Goal: Task Accomplishment & Management: Use online tool/utility

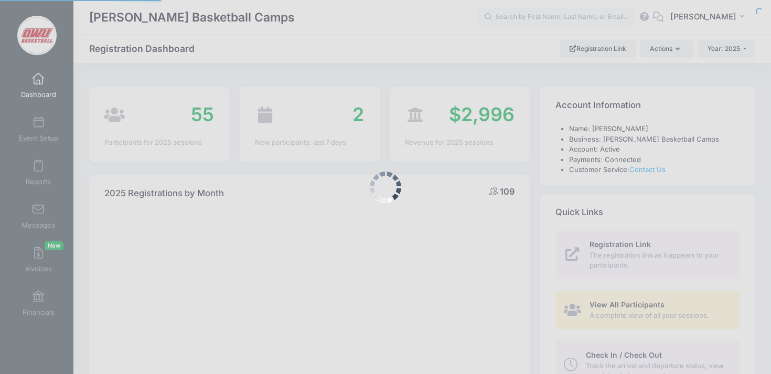
select select
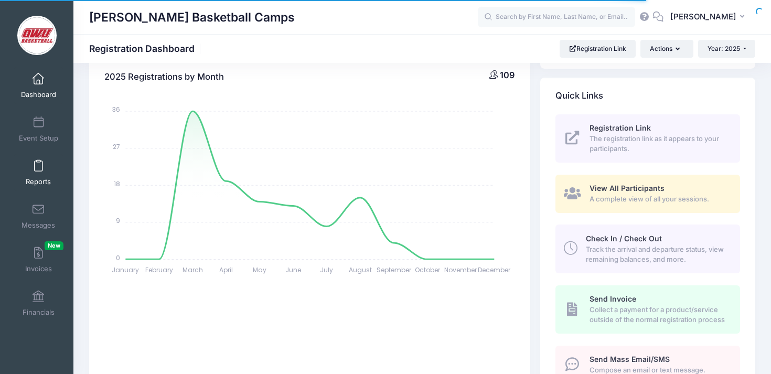
scroll to position [435, 0]
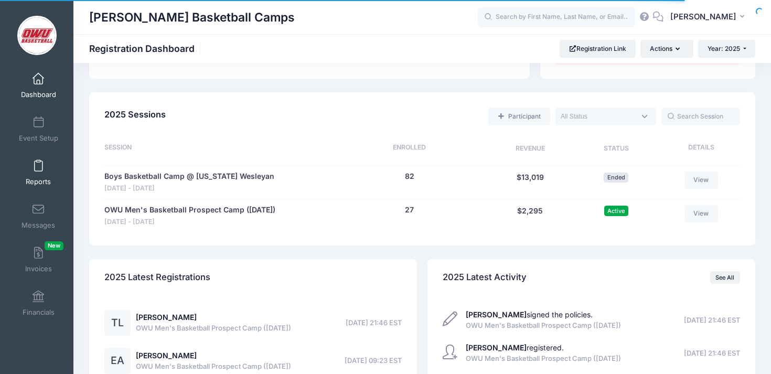
click at [46, 174] on link "Reports" at bounding box center [39, 172] width 50 height 37
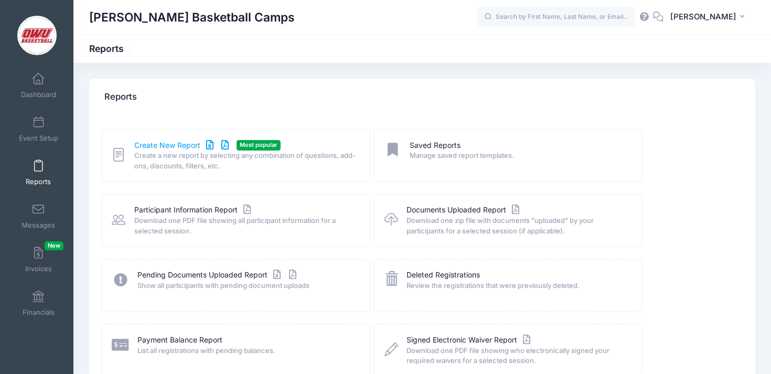
click at [182, 148] on link "Create New Report" at bounding box center [183, 145] width 98 height 11
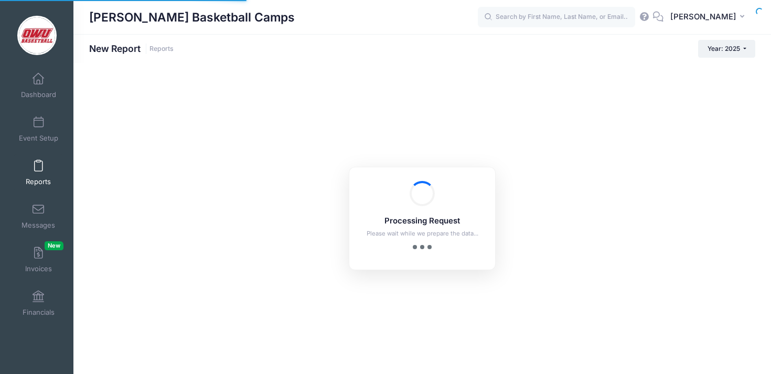
checkbox input "true"
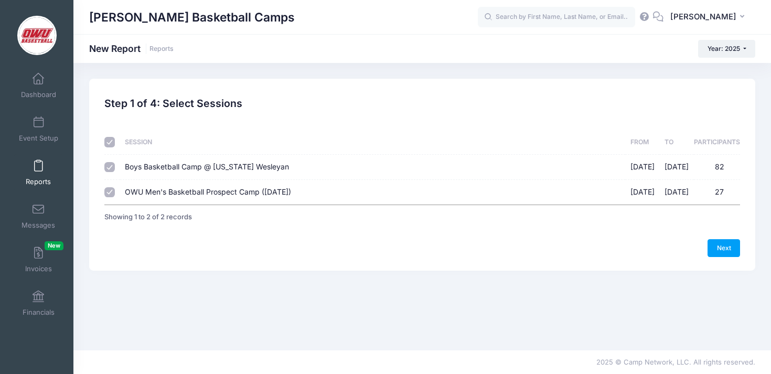
click at [184, 160] on td "Boys Basketball Camp @ Ohio Wesleyan 06/09/2025 - 06/12/2025 82" at bounding box center [372, 167] width 505 height 25
click at [245, 166] on span "Boys Basketball Camp @ Ohio Wesleyan" at bounding box center [207, 166] width 164 height 9
click at [115, 166] on input "Boys Basketball Camp @ Ohio Wesleyan 06/09/2025 - 06/12/2025 82" at bounding box center [109, 167] width 10 height 10
checkbox input "false"
click at [727, 245] on link "Next" at bounding box center [724, 248] width 33 height 18
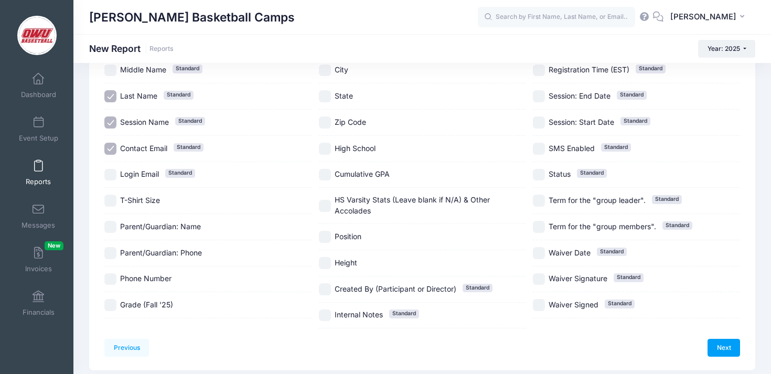
scroll to position [121, 0]
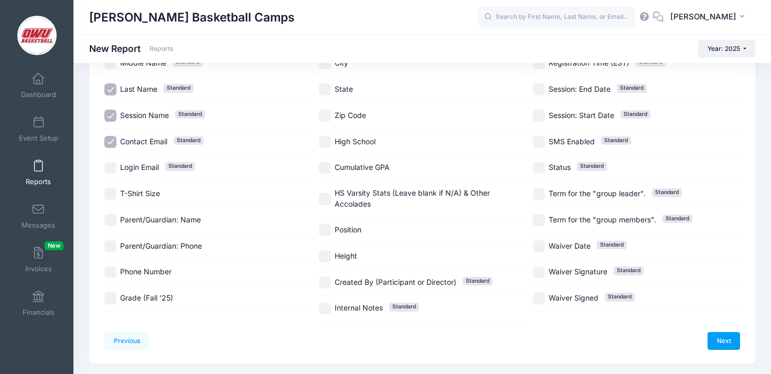
click at [157, 294] on span "Grade (Fall '25)" at bounding box center [146, 297] width 53 height 9
checkbox input "true"
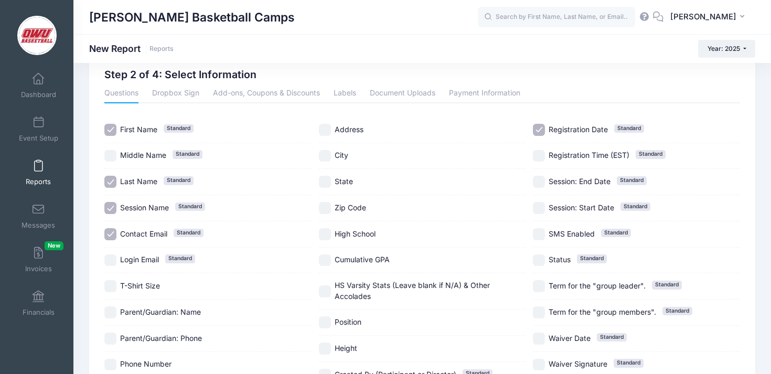
click at [353, 228] on div "High School" at bounding box center [422, 234] width 207 height 26
checkbox input "true"
click at [353, 187] on label "State" at bounding box center [422, 182] width 207 height 12
checkbox input "true"
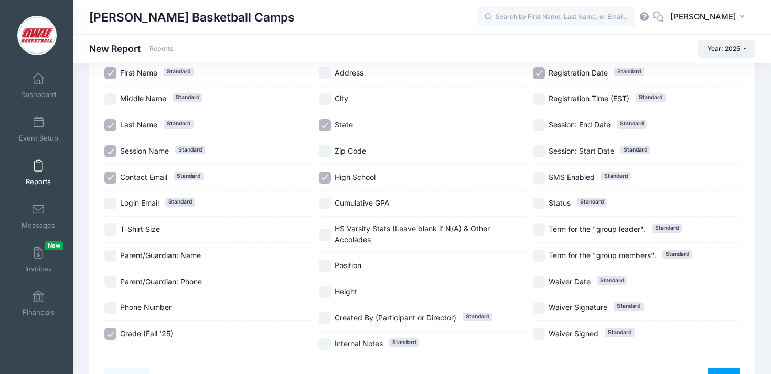
scroll to position [95, 0]
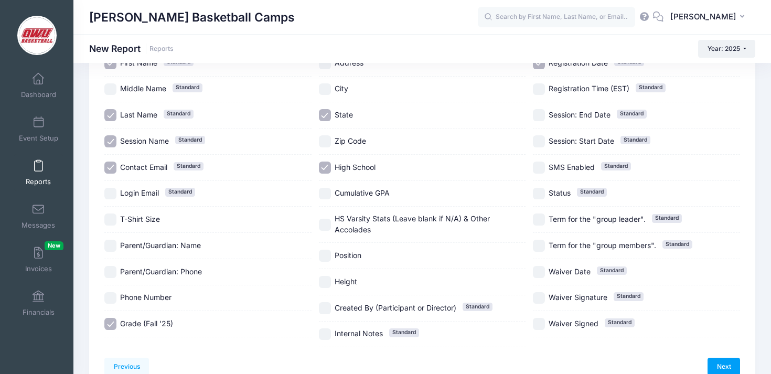
click at [360, 256] on span "Position" at bounding box center [348, 255] width 27 height 9
checkbox input "true"
click at [359, 284] on label "Height" at bounding box center [422, 282] width 207 height 12
checkbox input "true"
click at [719, 360] on link "Next" at bounding box center [724, 367] width 33 height 18
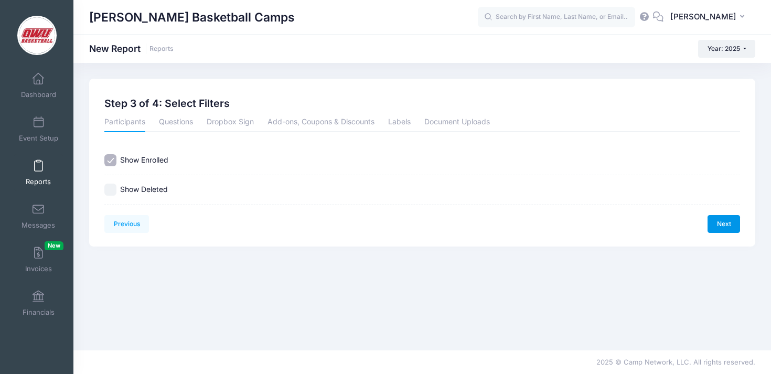
scroll to position [0, 0]
click at [733, 218] on link "Next" at bounding box center [724, 224] width 33 height 18
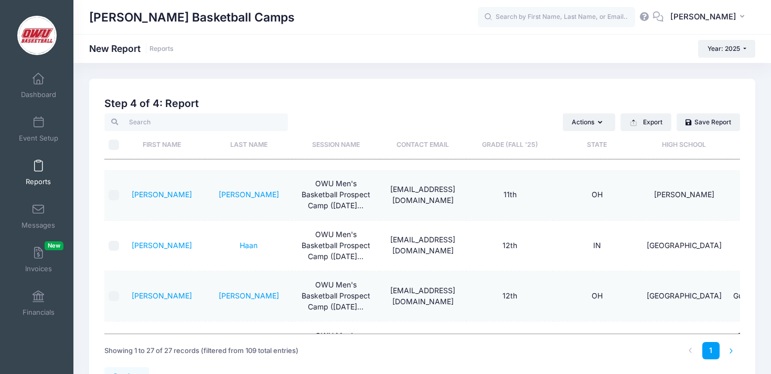
click at [729, 348] on li at bounding box center [731, 350] width 17 height 17
click at [731, 348] on li at bounding box center [731, 350] width 17 height 17
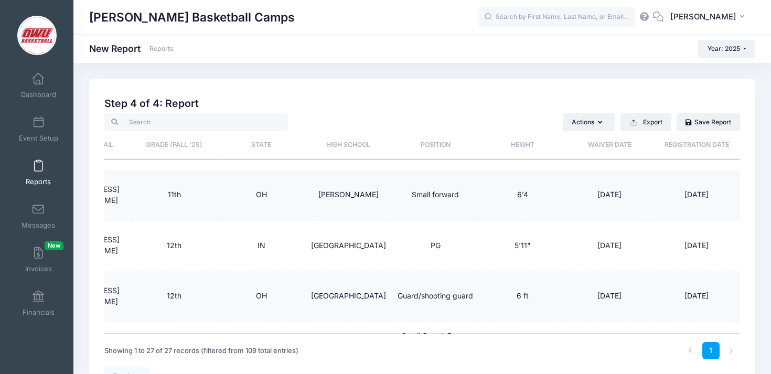
click at [429, 146] on th "Position" at bounding box center [435, 145] width 87 height 28
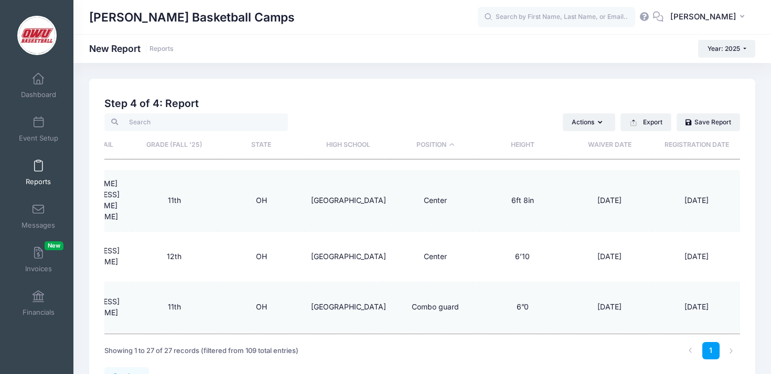
click at [434, 143] on th "Position" at bounding box center [435, 145] width 87 height 28
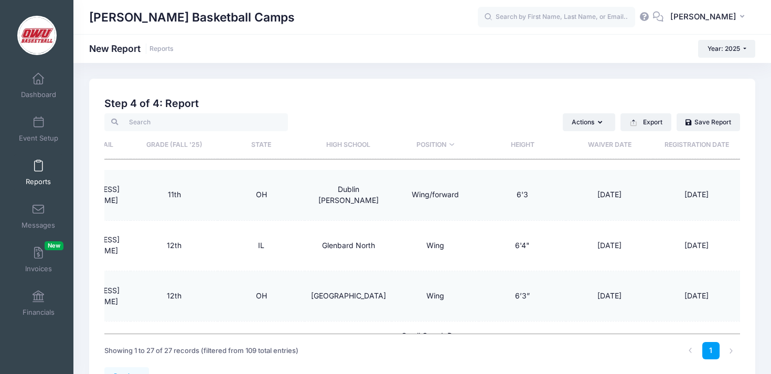
click at [434, 143] on th "Position" at bounding box center [435, 145] width 87 height 28
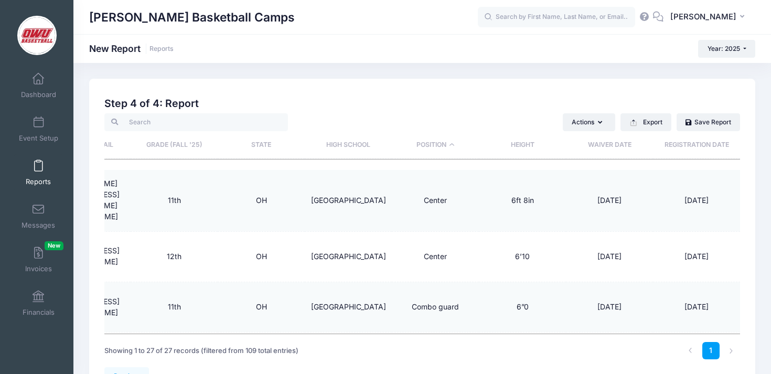
click at [434, 143] on th "Position" at bounding box center [435, 145] width 87 height 28
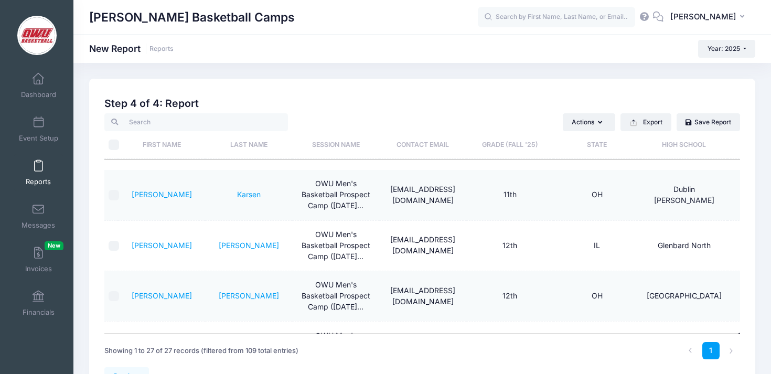
scroll to position [0, 31]
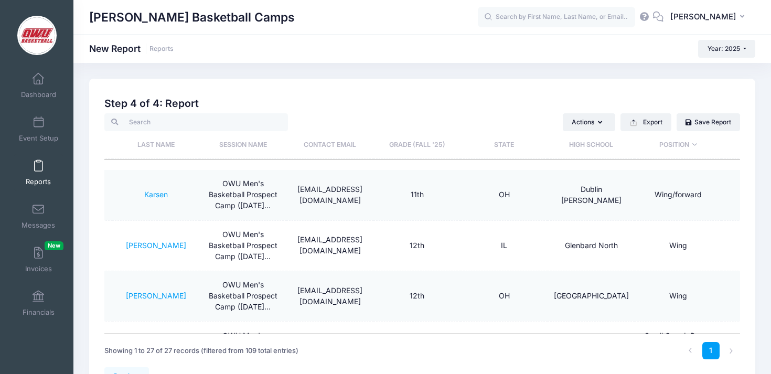
click at [663, 143] on th "Position" at bounding box center [678, 145] width 87 height 28
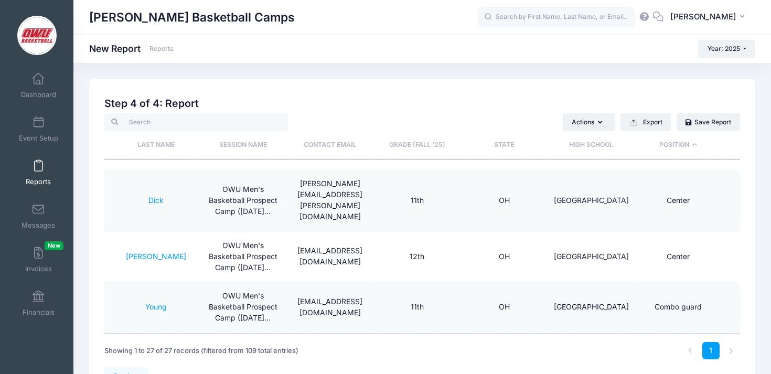
click at [413, 156] on th "Grade (Fall '25)" at bounding box center [417, 145] width 87 height 28
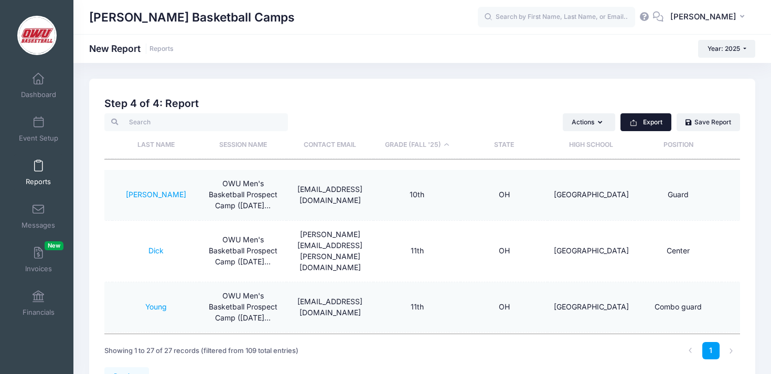
click at [641, 122] on button "Export" at bounding box center [646, 122] width 51 height 18
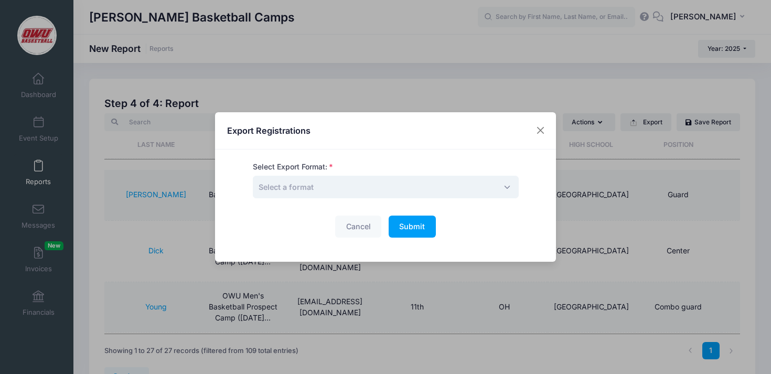
click at [422, 194] on span "Select a format" at bounding box center [386, 187] width 266 height 23
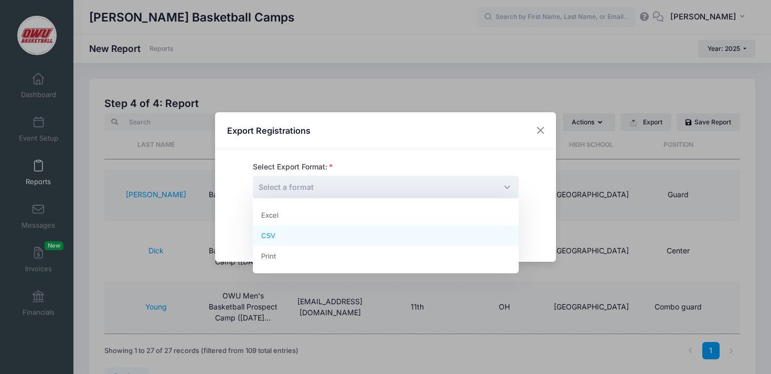
select select "excel"
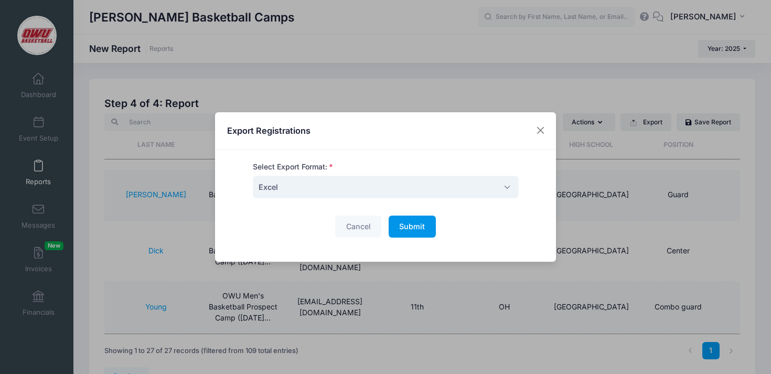
click at [402, 218] on button "Submit Please wait..." at bounding box center [412, 227] width 47 height 23
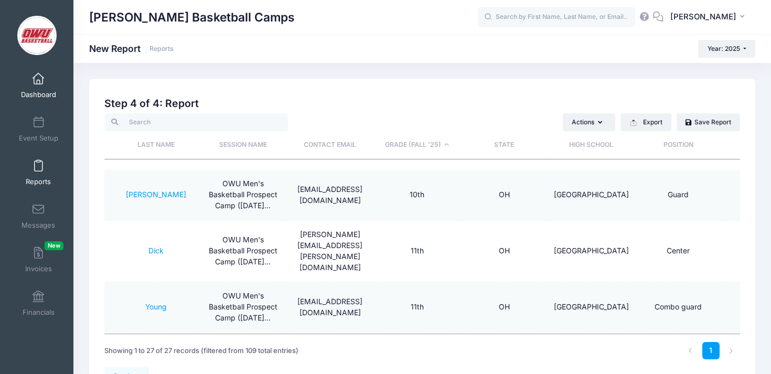
click at [38, 84] on span at bounding box center [38, 79] width 0 height 12
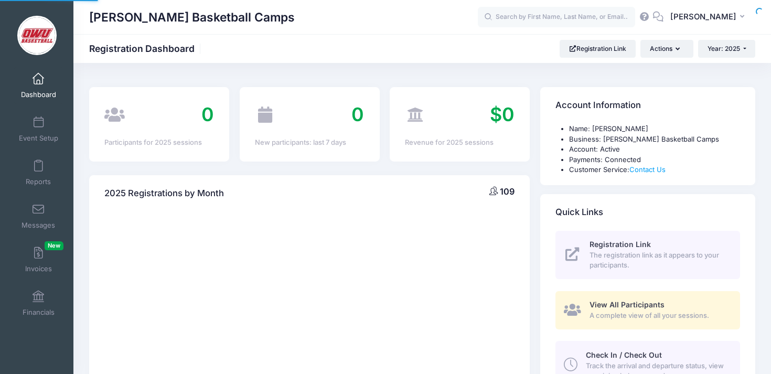
select select
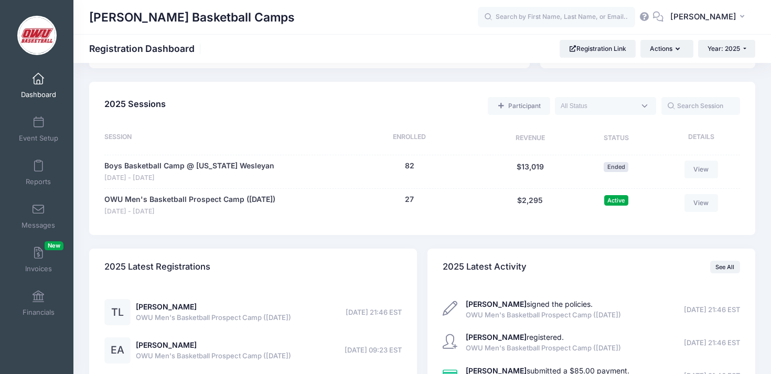
scroll to position [461, 0]
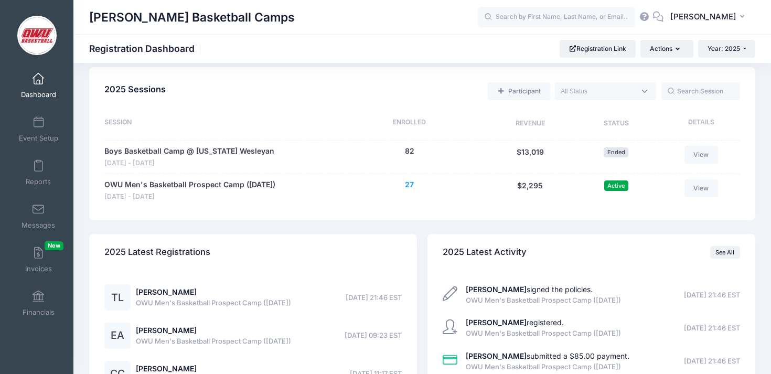
click at [409, 186] on button "27" at bounding box center [409, 184] width 9 height 11
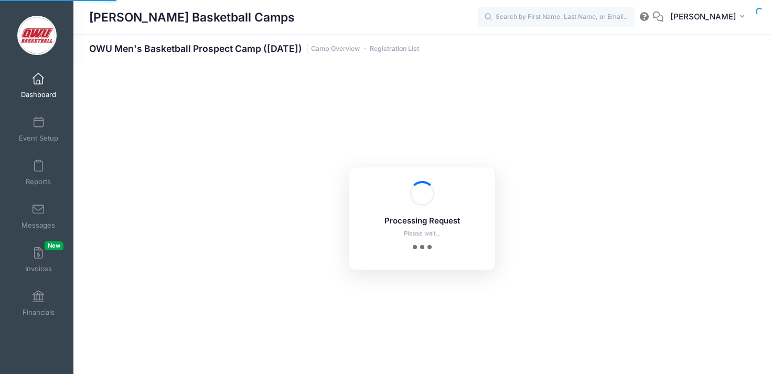
select select "10"
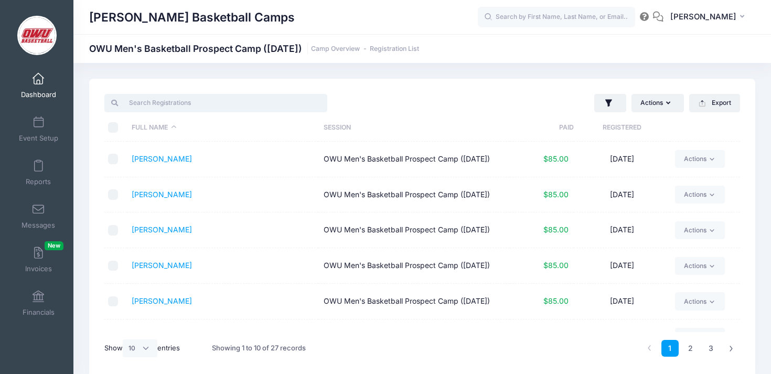
click at [207, 104] on input "search" at bounding box center [215, 103] width 223 height 18
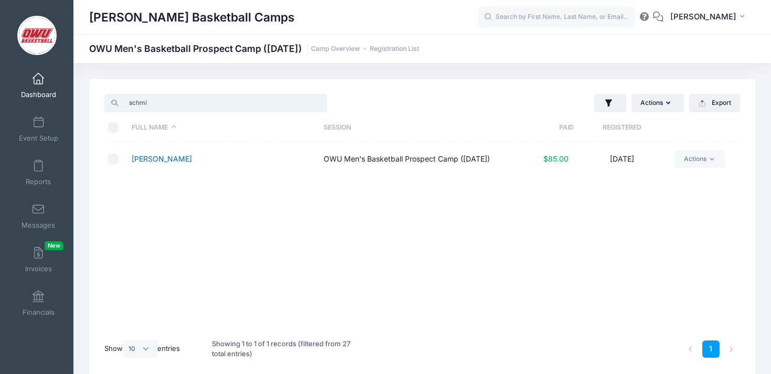
type input "schmi"
click at [163, 158] on link "[PERSON_NAME]" at bounding box center [162, 158] width 60 height 9
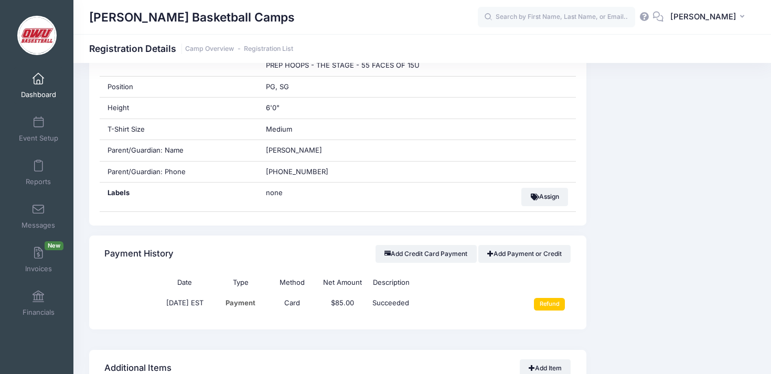
scroll to position [549, 0]
